Goal: Check status: Check status

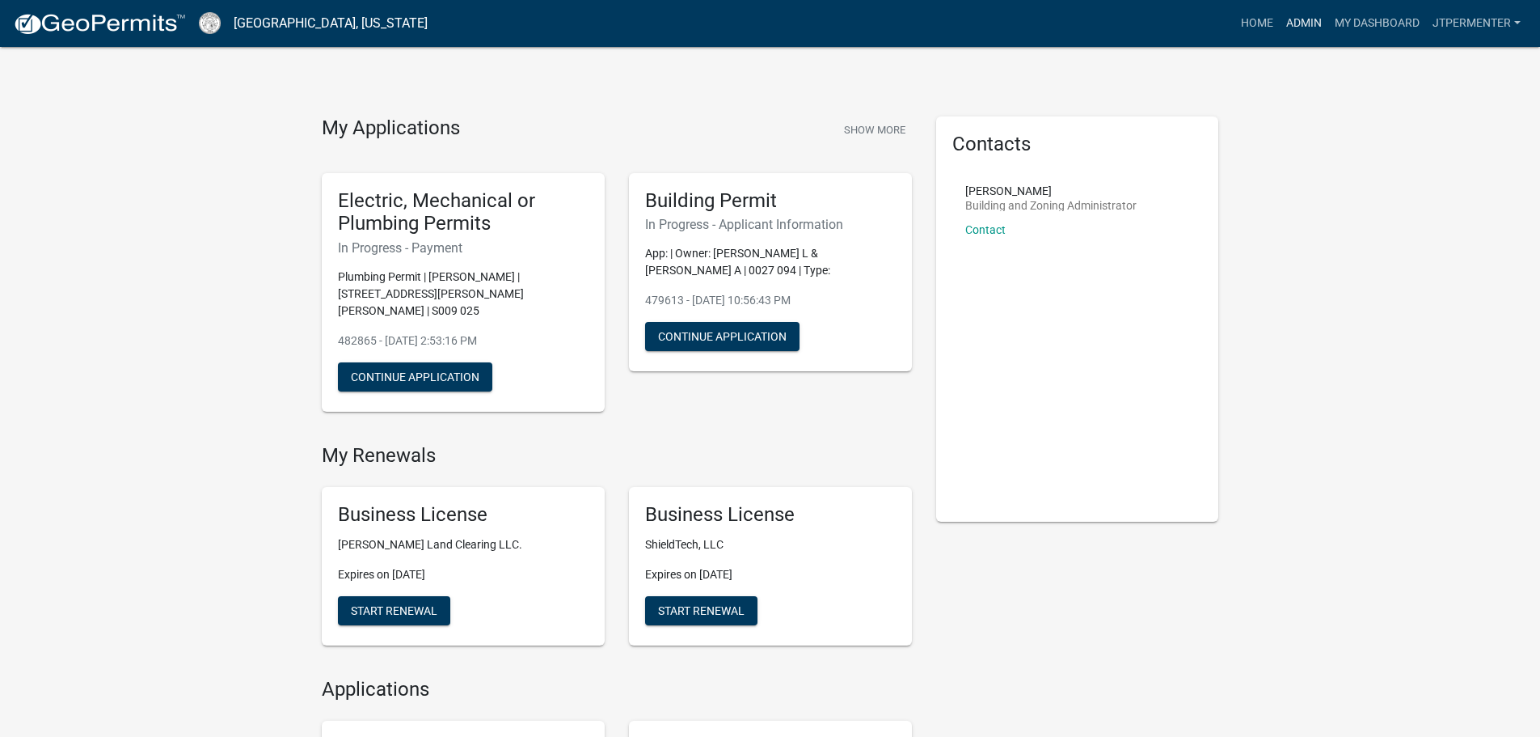
click at [1296, 24] on link "Admin" at bounding box center [1304, 23] width 49 height 31
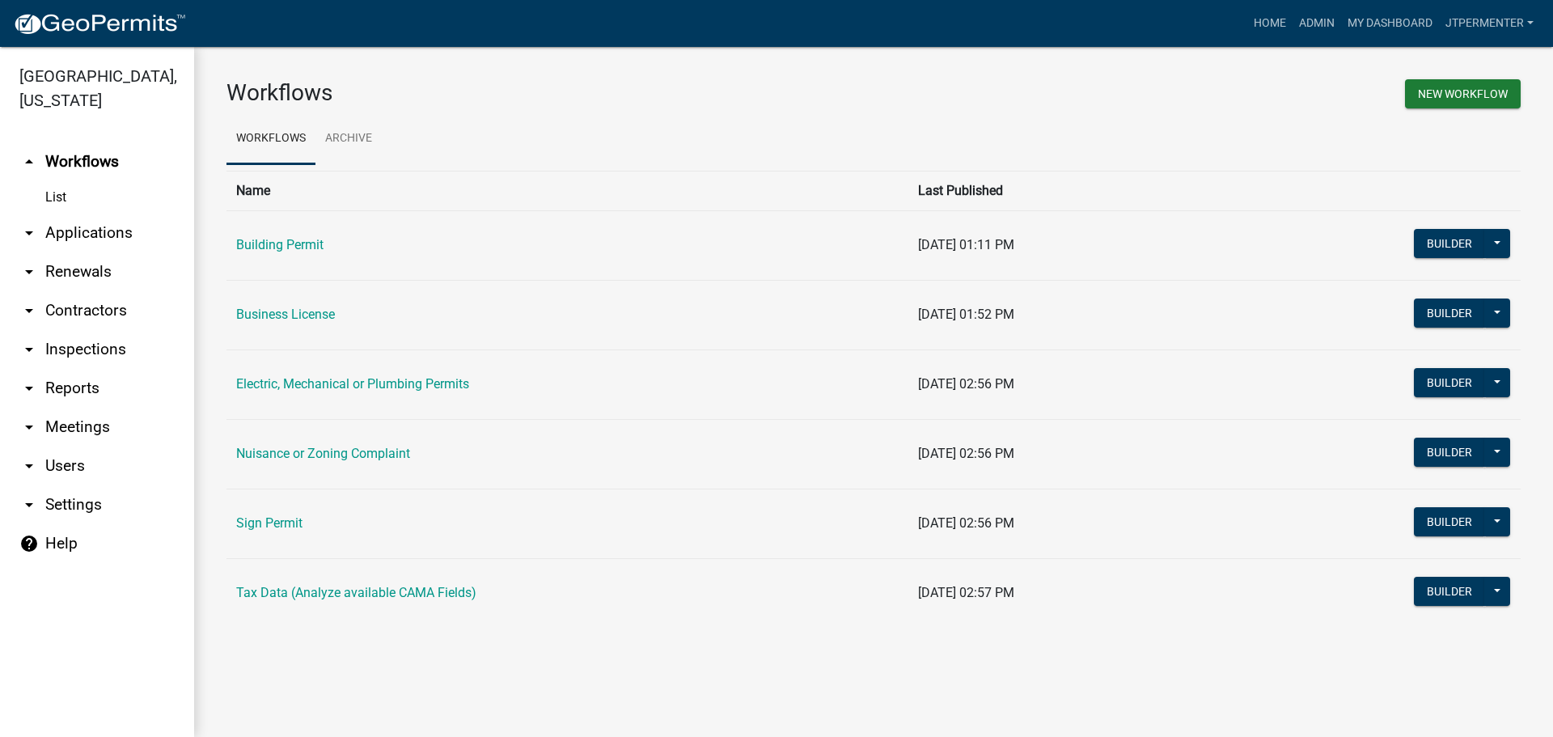
click at [127, 213] on link "arrow_drop_down Applications" at bounding box center [97, 232] width 194 height 39
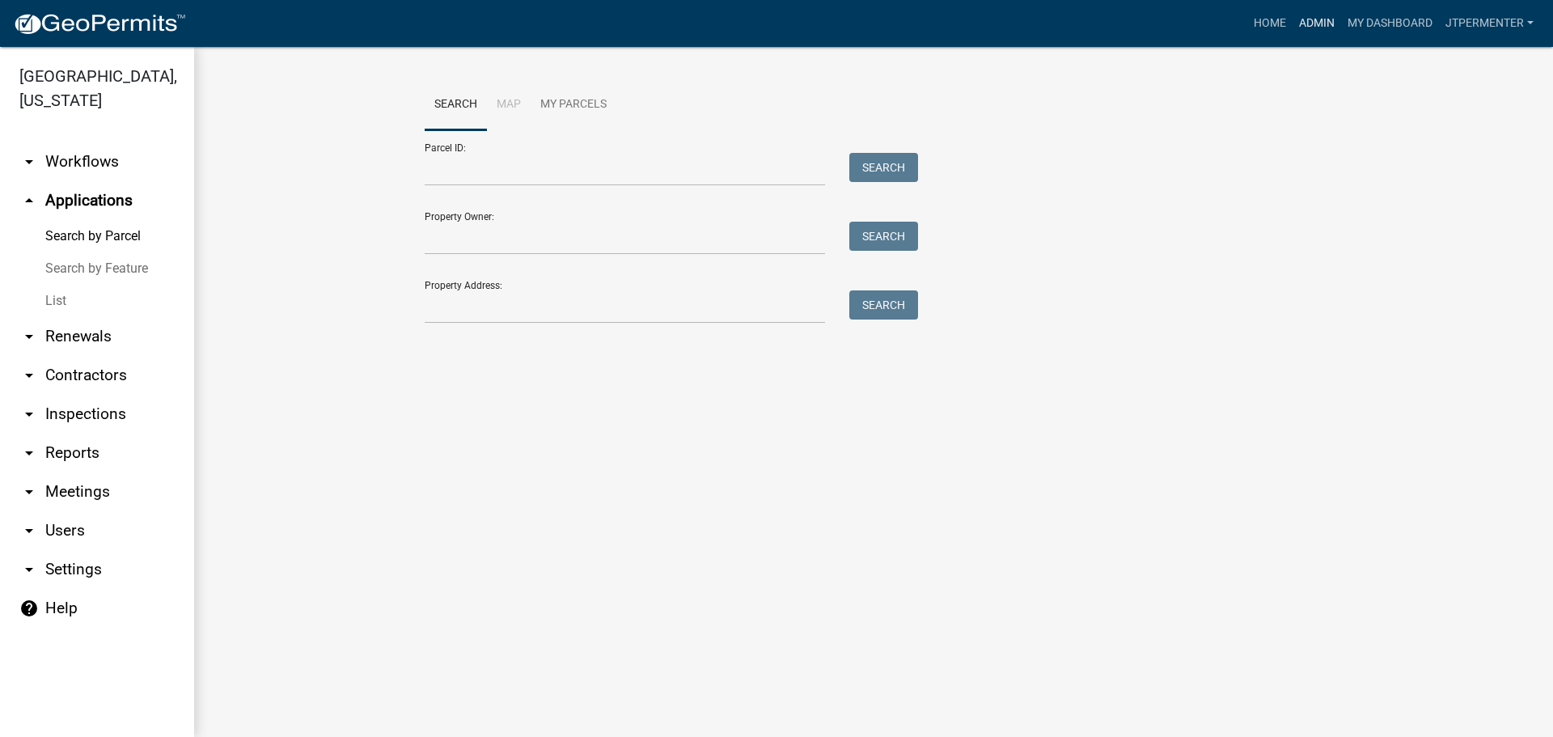
click at [1308, 18] on link "Admin" at bounding box center [1316, 23] width 49 height 31
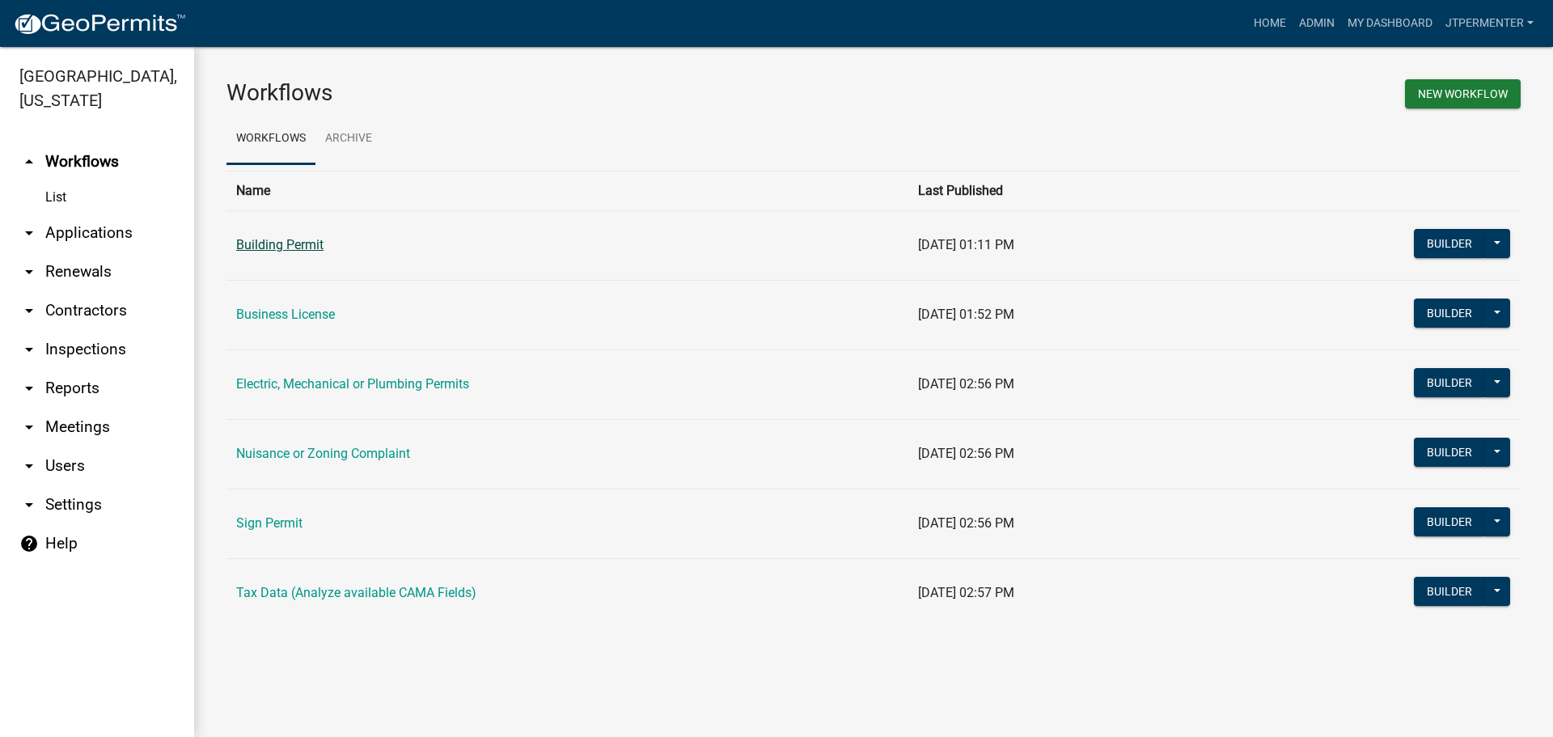
click at [271, 238] on link "Building Permit" at bounding box center [279, 244] width 87 height 15
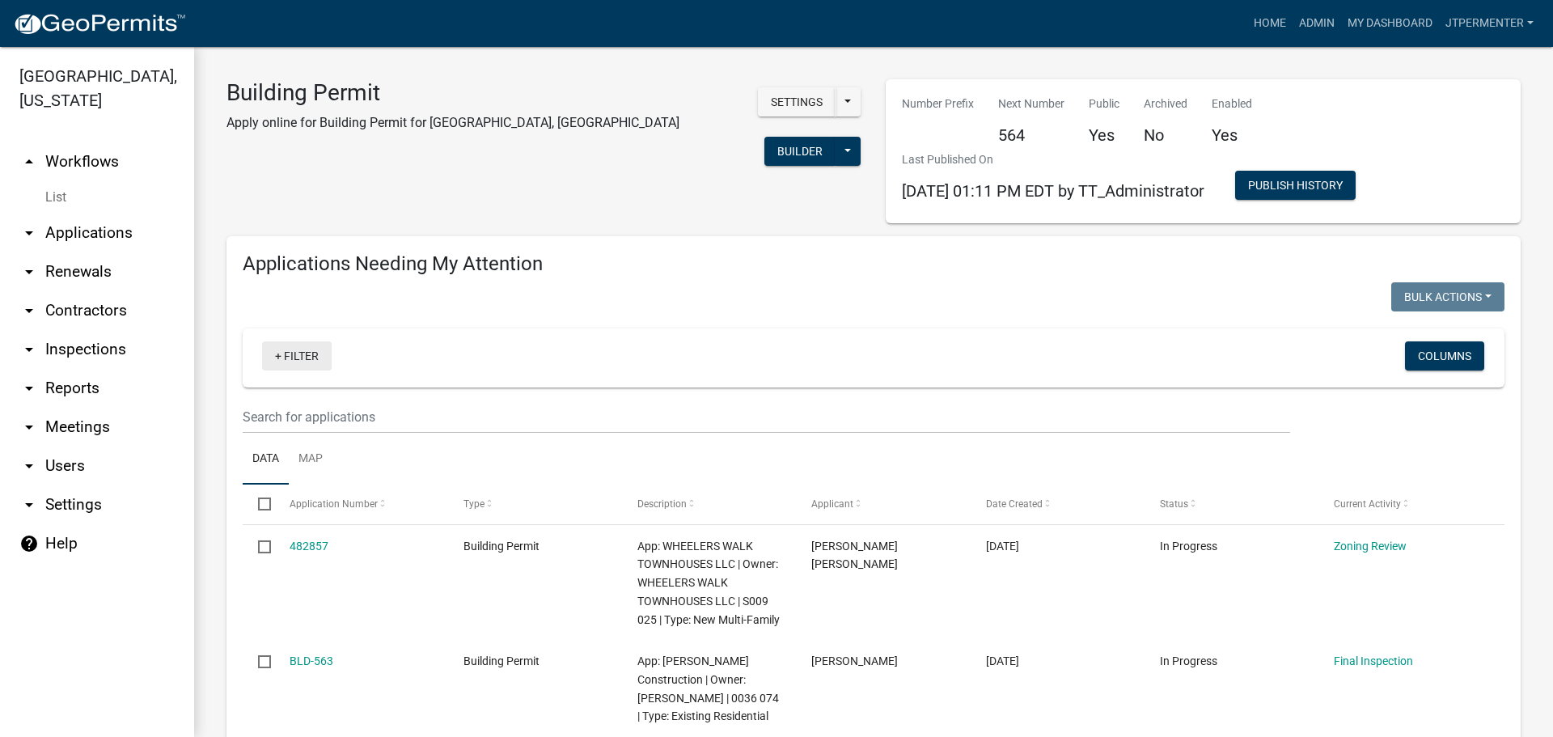
click at [271, 353] on link "+ Filter" at bounding box center [297, 355] width 70 height 29
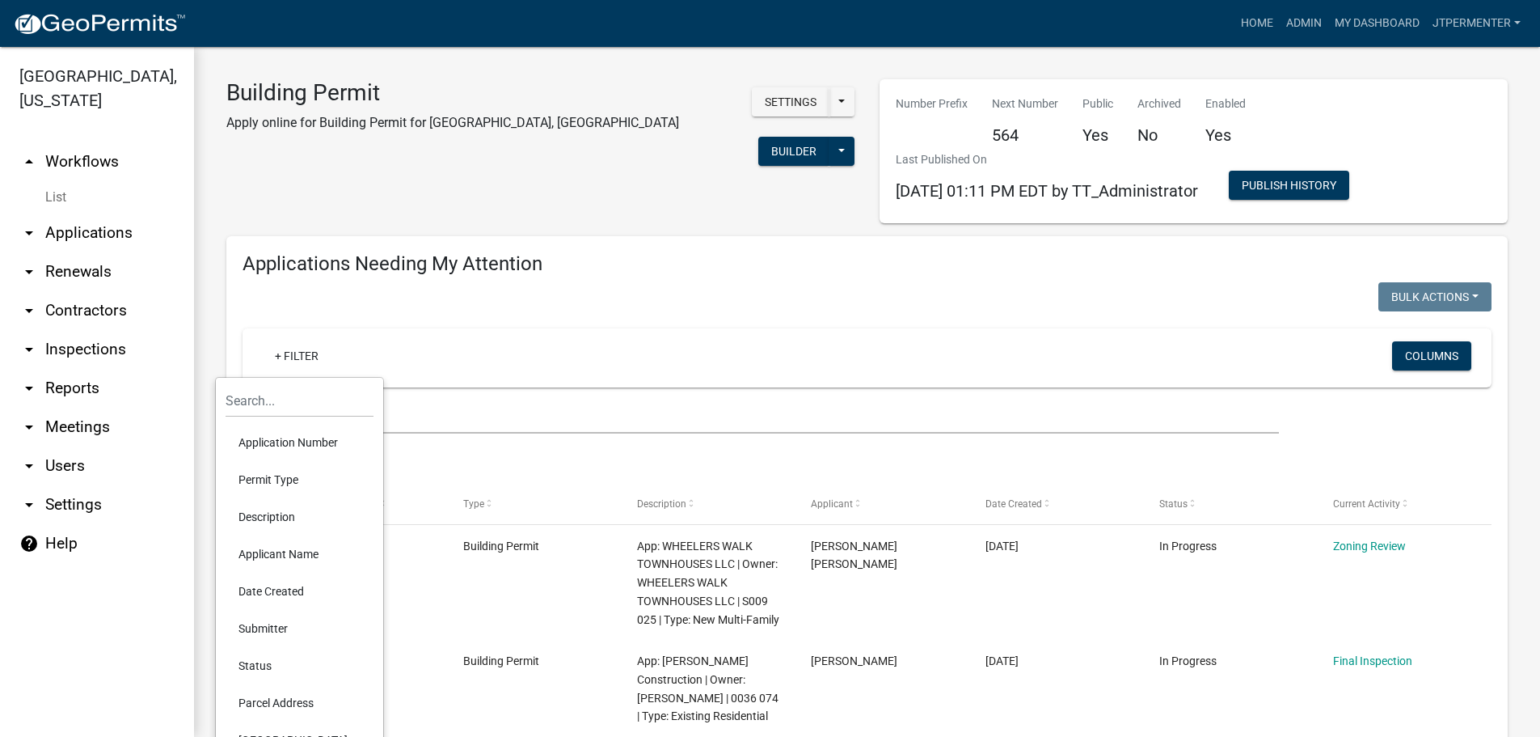
click at [265, 435] on li "Application Number" at bounding box center [300, 442] width 148 height 37
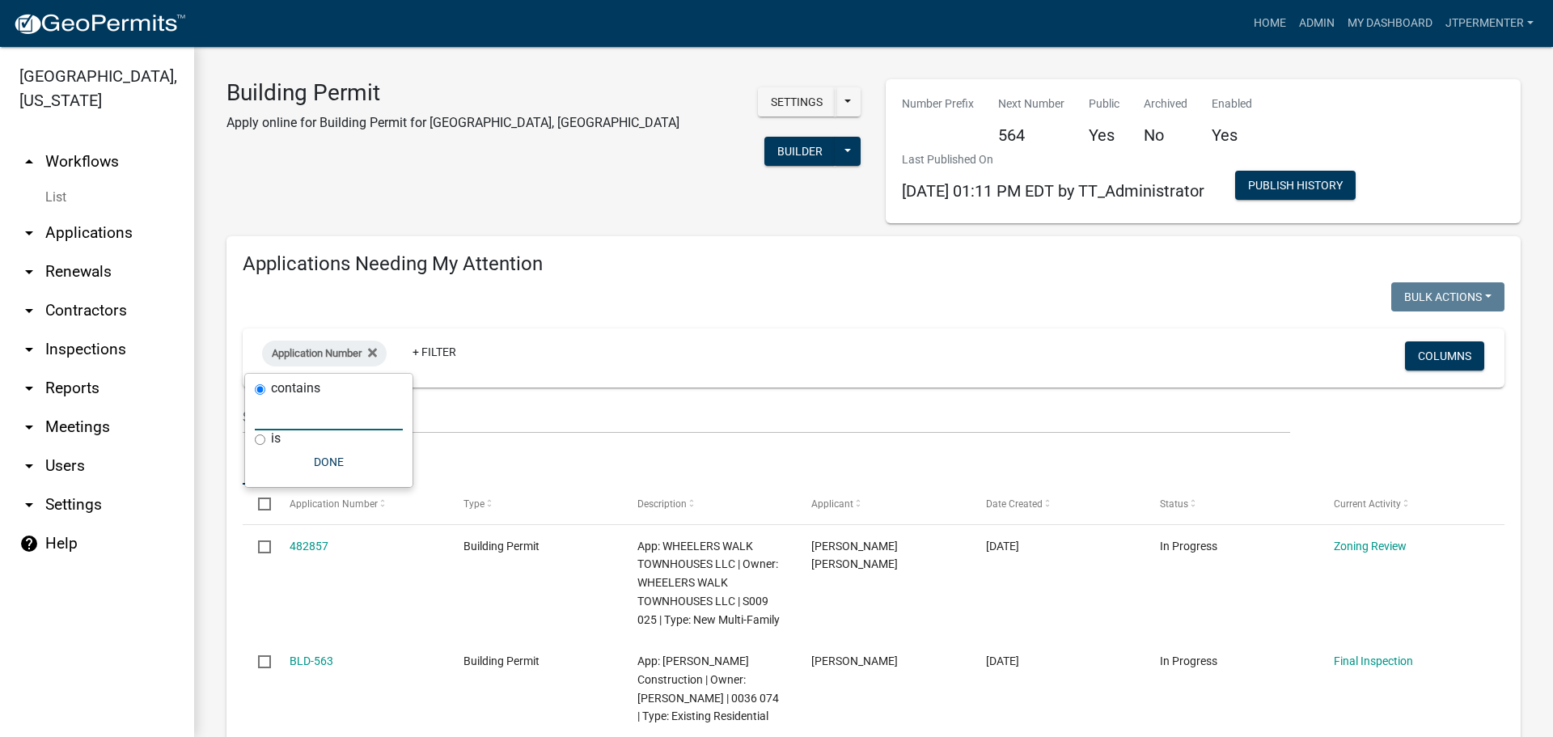
click at [273, 417] on input "text" at bounding box center [329, 413] width 148 height 33
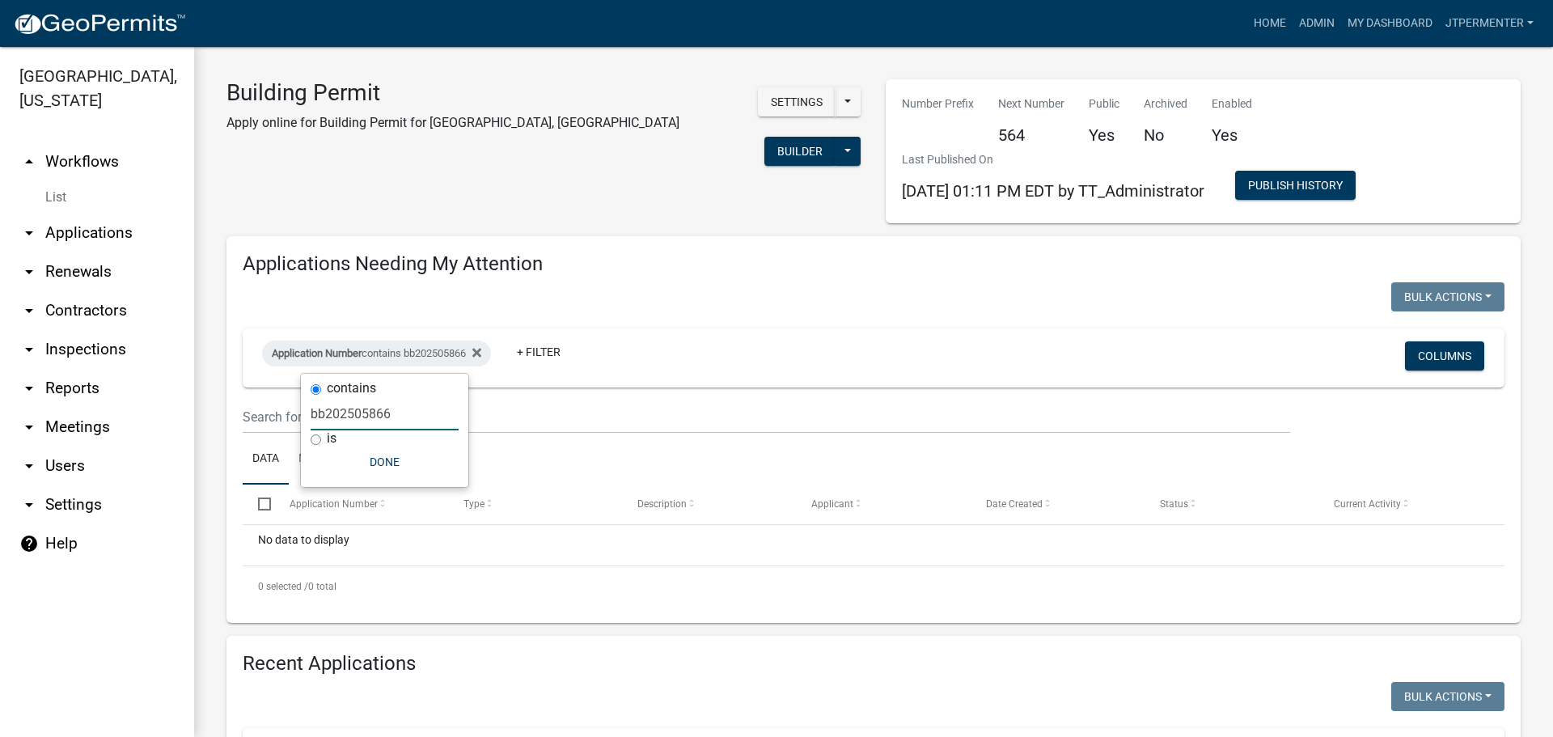
type input "bb202505866"
click at [107, 213] on link "arrow_drop_down Applications" at bounding box center [97, 232] width 194 height 39
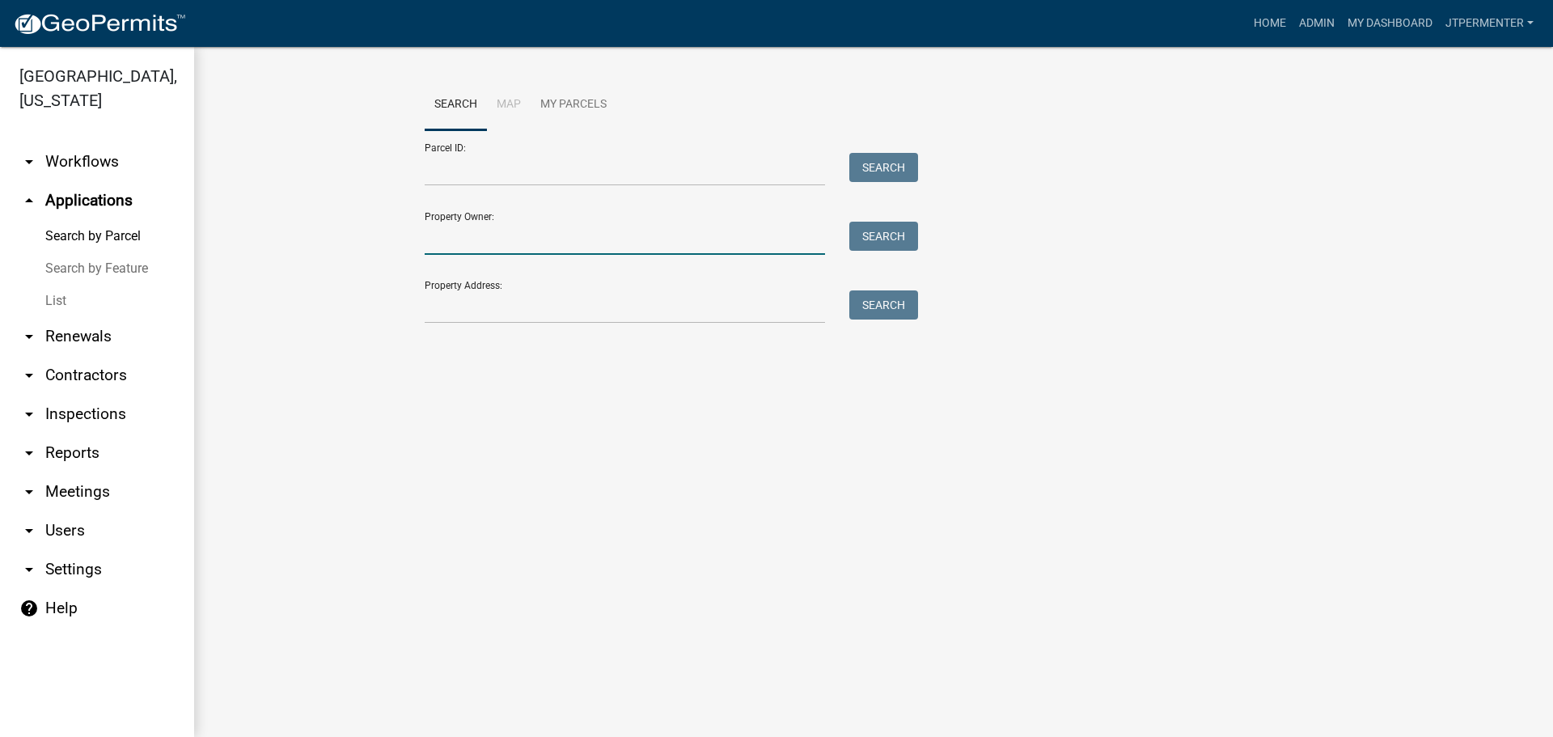
click at [452, 232] on input "Property Owner:" at bounding box center [625, 238] width 400 height 33
click at [433, 300] on input "Property Address:" at bounding box center [625, 306] width 400 height 33
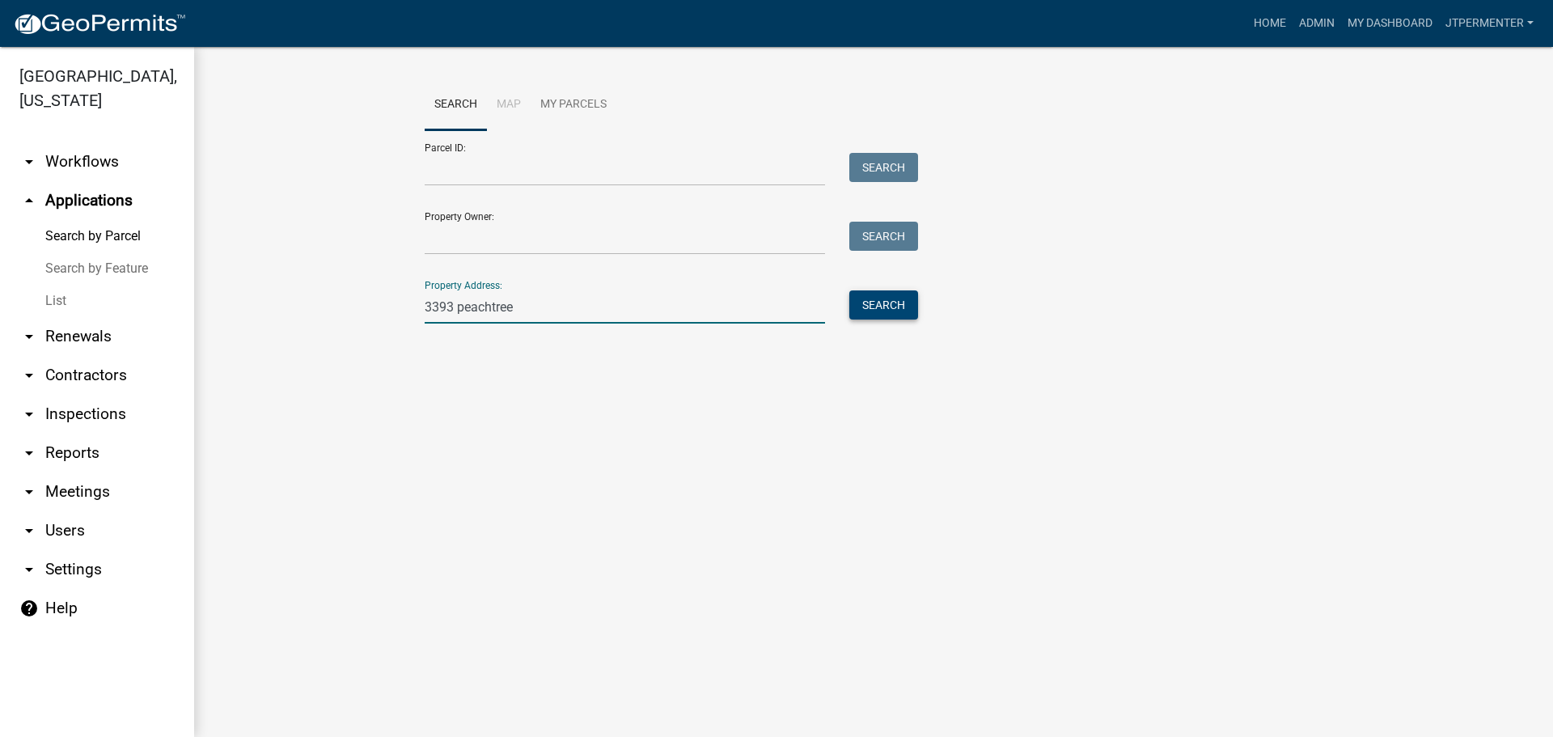
type input "3393 peachtree"
click at [889, 300] on button "Search" at bounding box center [883, 304] width 69 height 29
